Goal: Navigation & Orientation: Understand site structure

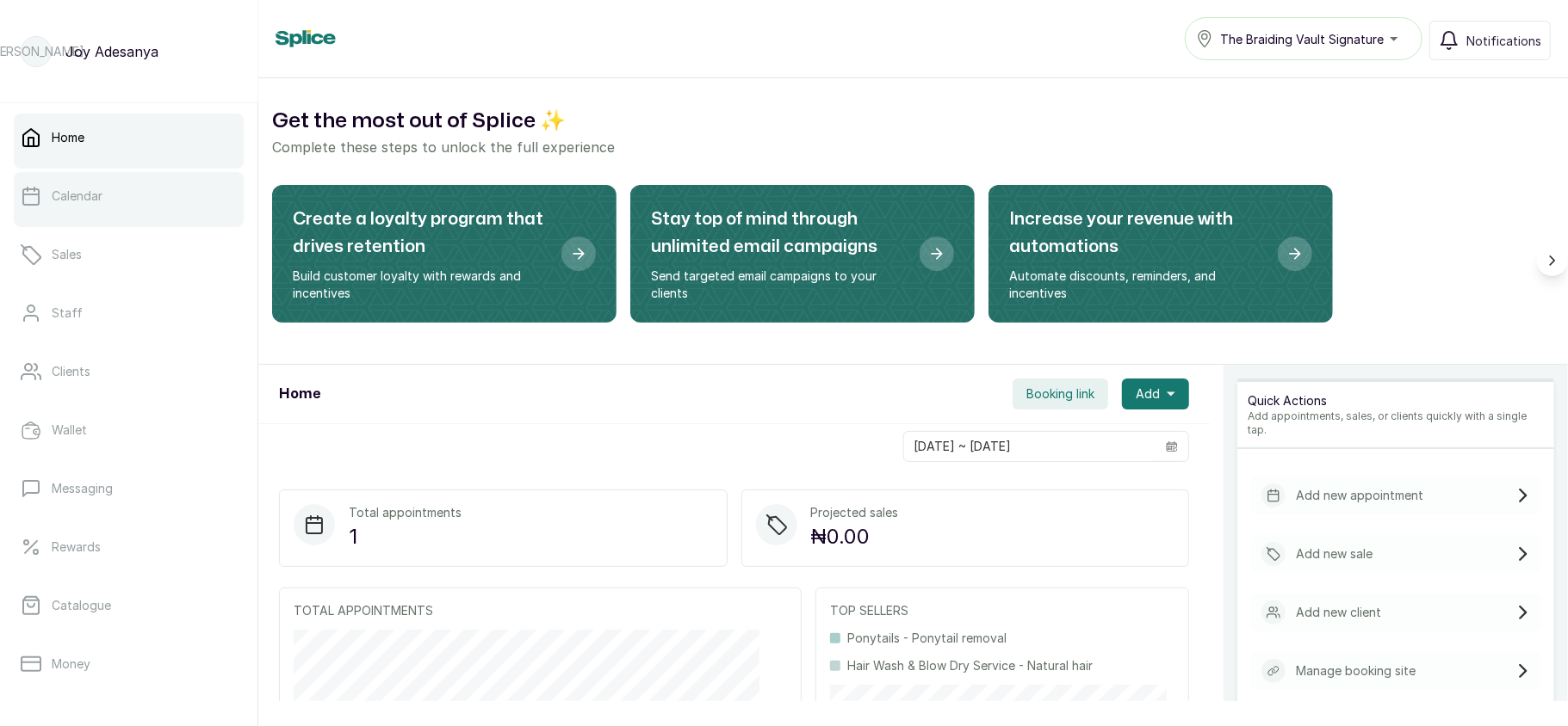
click at [112, 200] on link "Calendar" at bounding box center [129, 196] width 230 height 48
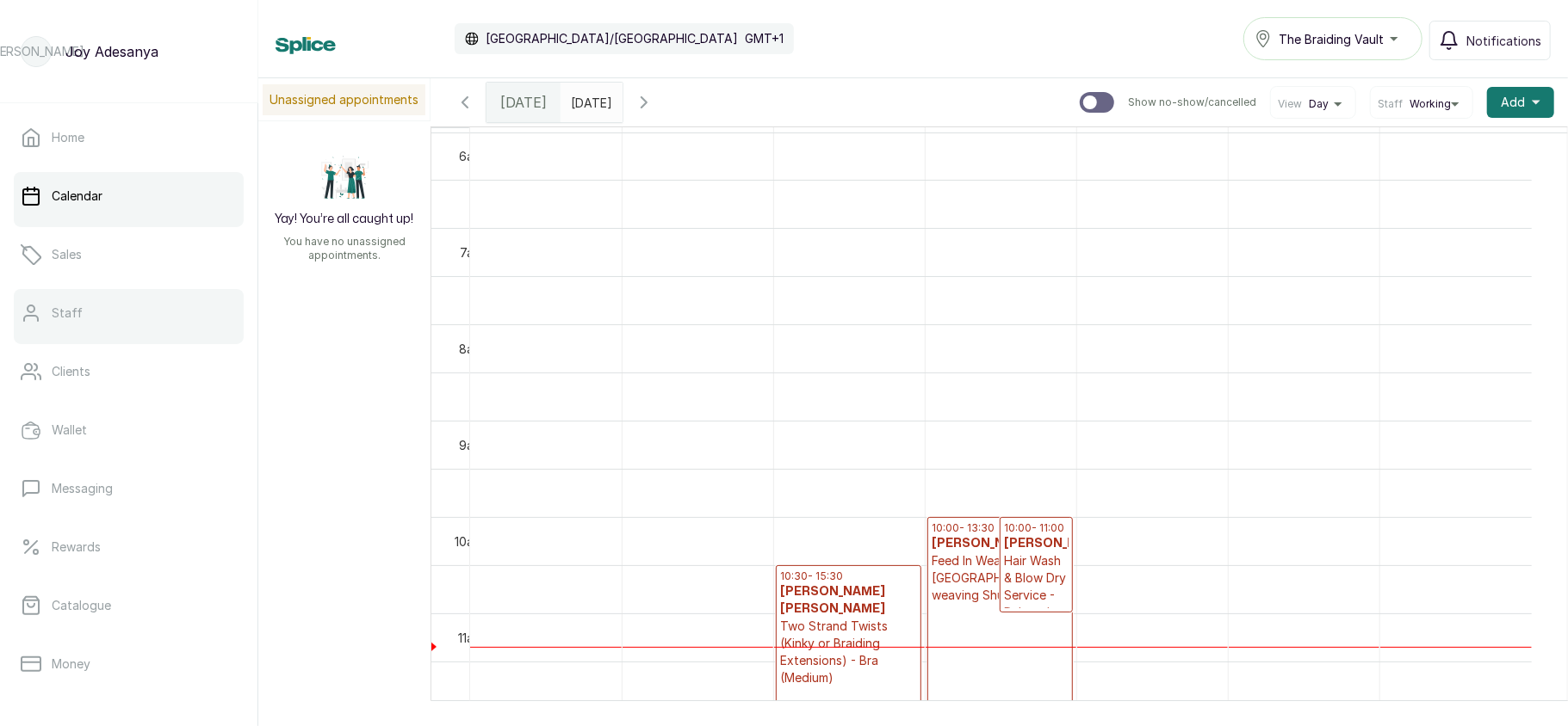
click at [114, 305] on link "Staff" at bounding box center [129, 313] width 230 height 48
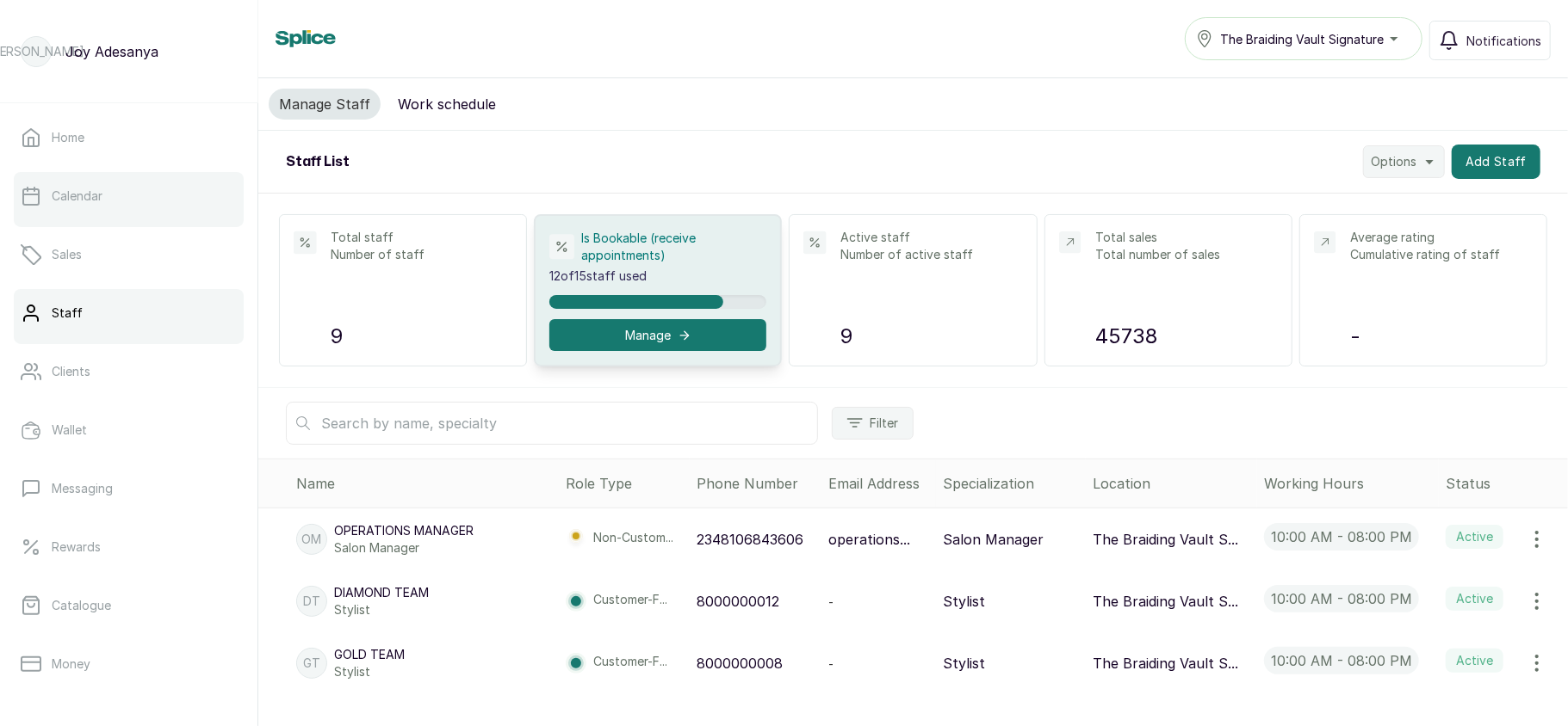
click at [142, 215] on link "Calendar" at bounding box center [129, 196] width 230 height 48
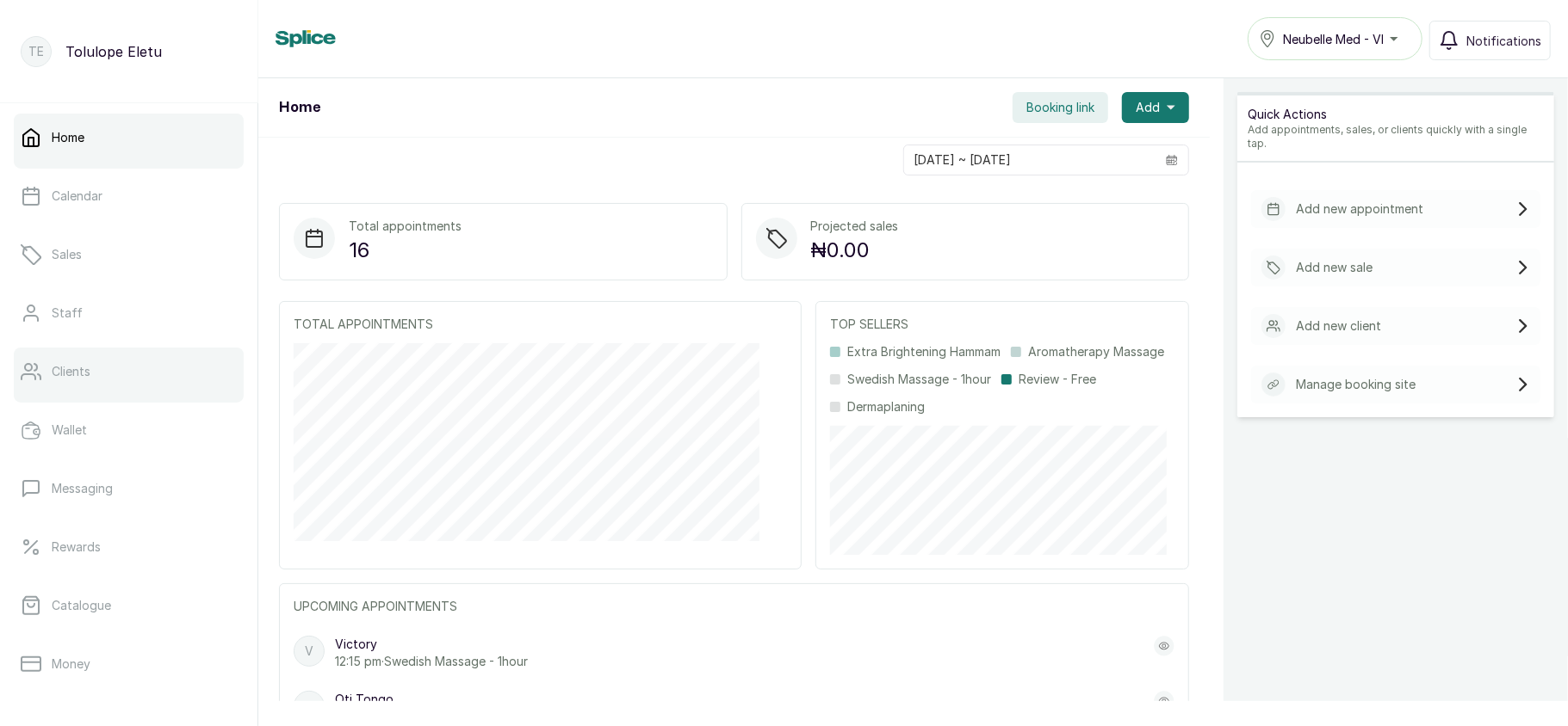
click at [115, 390] on link "Clients" at bounding box center [129, 372] width 230 height 48
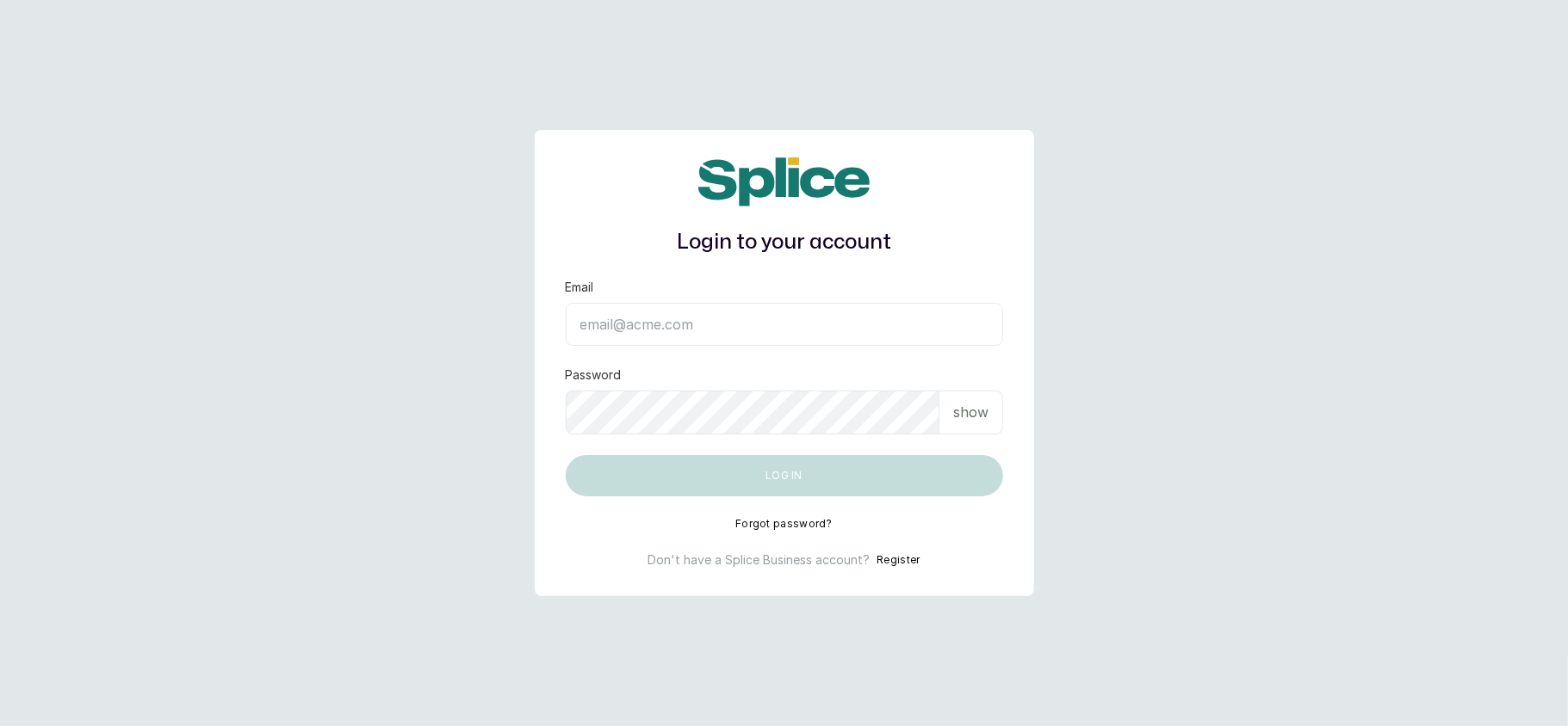
click at [1249, 108] on main "Login to your account Email Password show Log in Forgot password? Don't have a …" at bounding box center [784, 363] width 1568 height 726
